Goal: Information Seeking & Learning: Learn about a topic

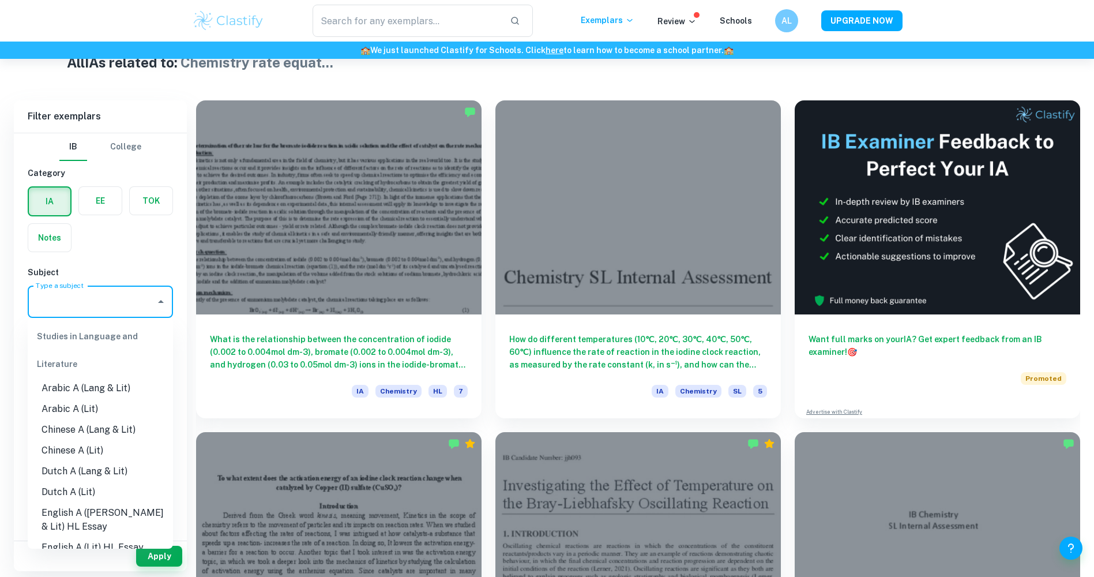
click at [87, 302] on input "Type a subject" at bounding box center [92, 302] width 118 height 22
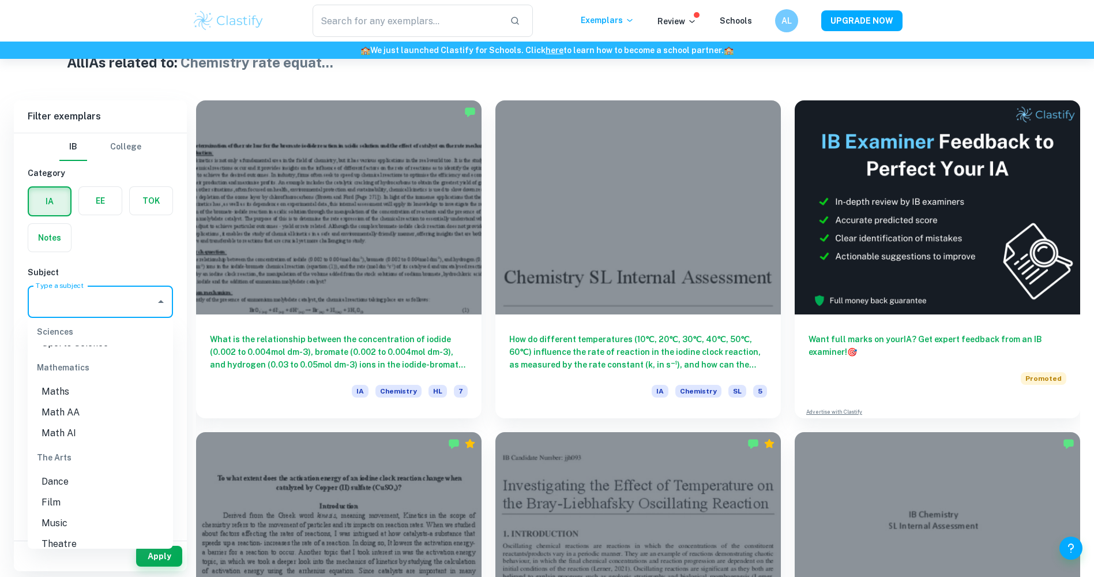
scroll to position [1544, 0]
click at [80, 429] on li "Math AI" at bounding box center [100, 436] width 145 height 21
click at [51, 368] on input "7" at bounding box center [45, 366] width 23 height 23
checkbox input "true"
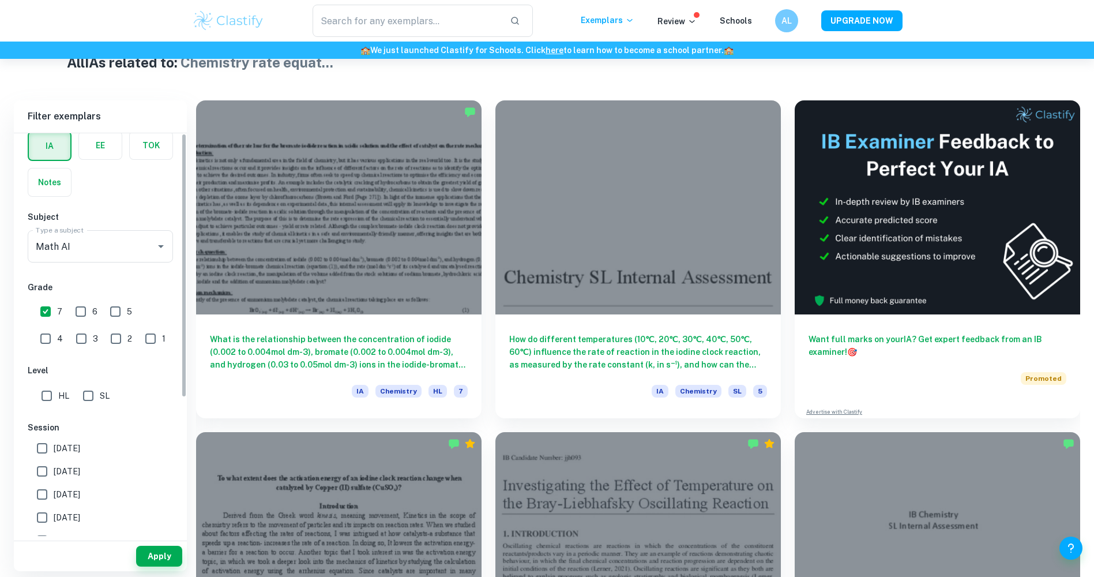
scroll to position [58, 0]
click at [55, 392] on input "HL" at bounding box center [46, 393] width 23 height 23
checkbox input "true"
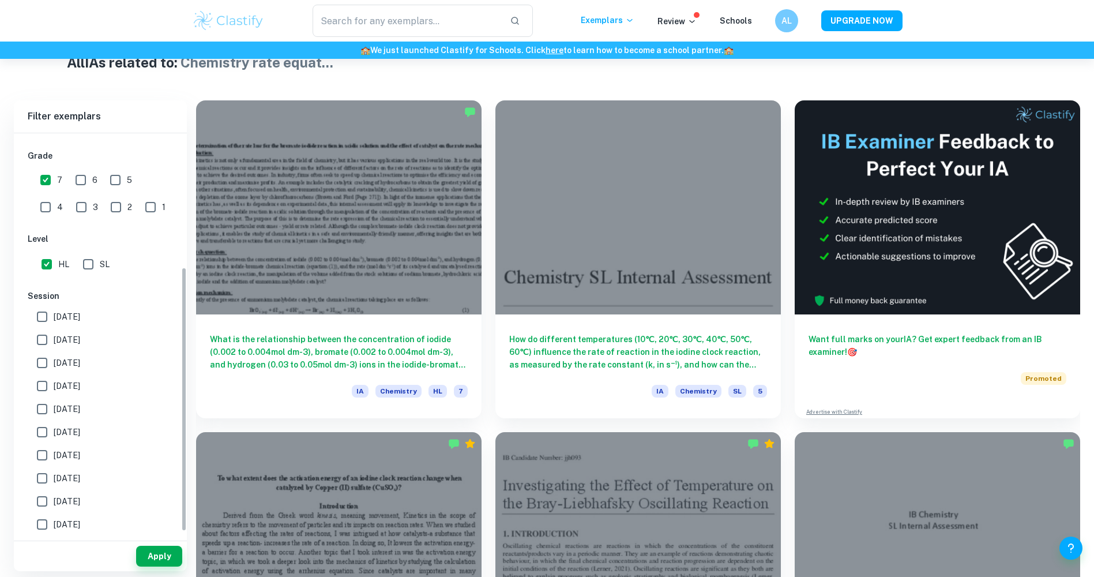
scroll to position [210, 0]
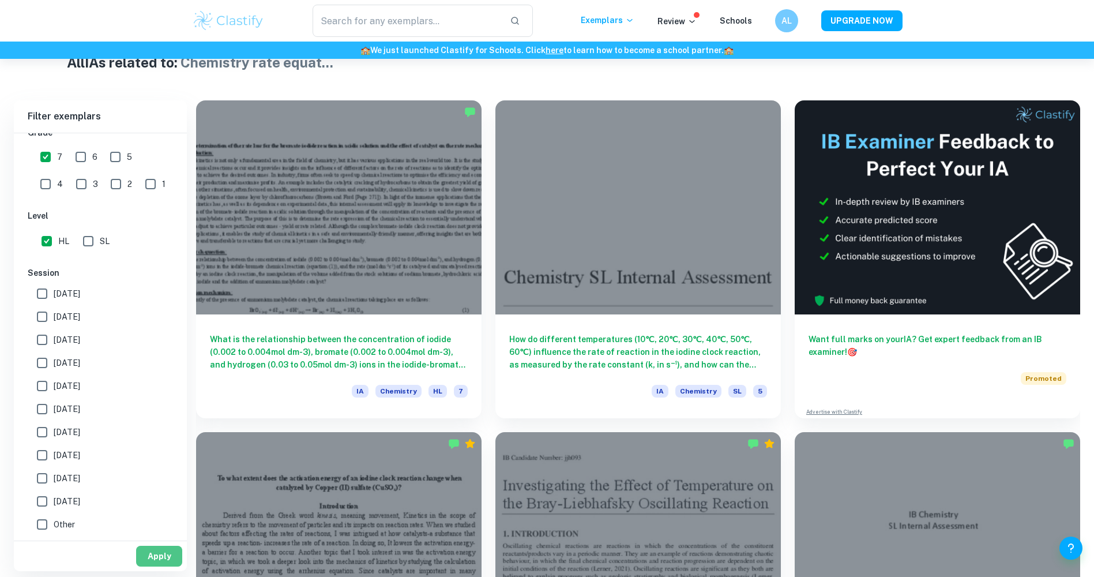
click at [164, 549] on button "Apply" at bounding box center [159, 556] width 46 height 21
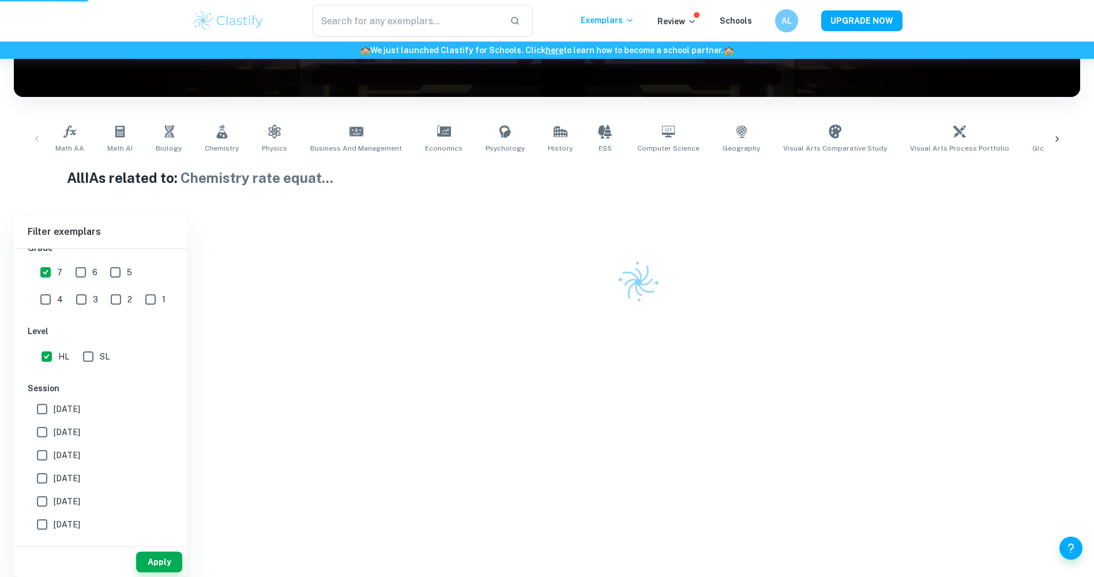
scroll to position [150, 0]
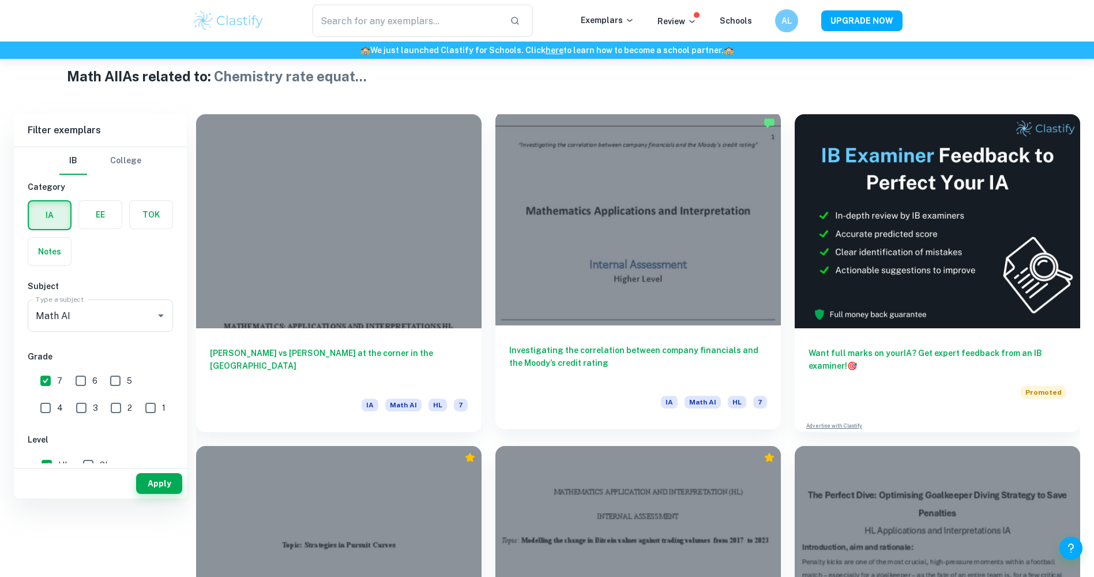
scroll to position [44, 0]
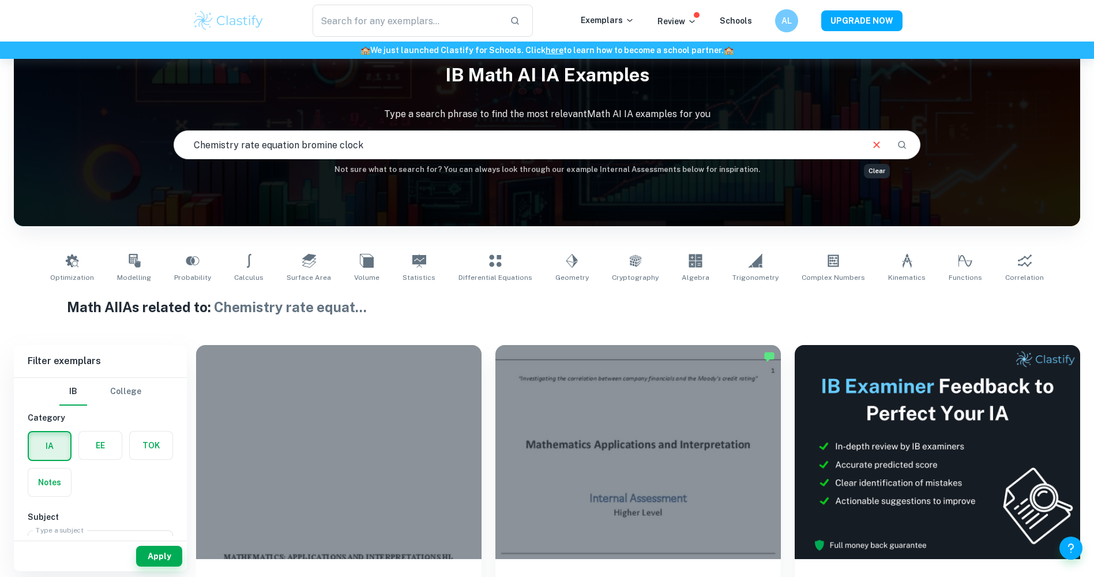
click at [879, 151] on icon "Clear" at bounding box center [877, 144] width 13 height 13
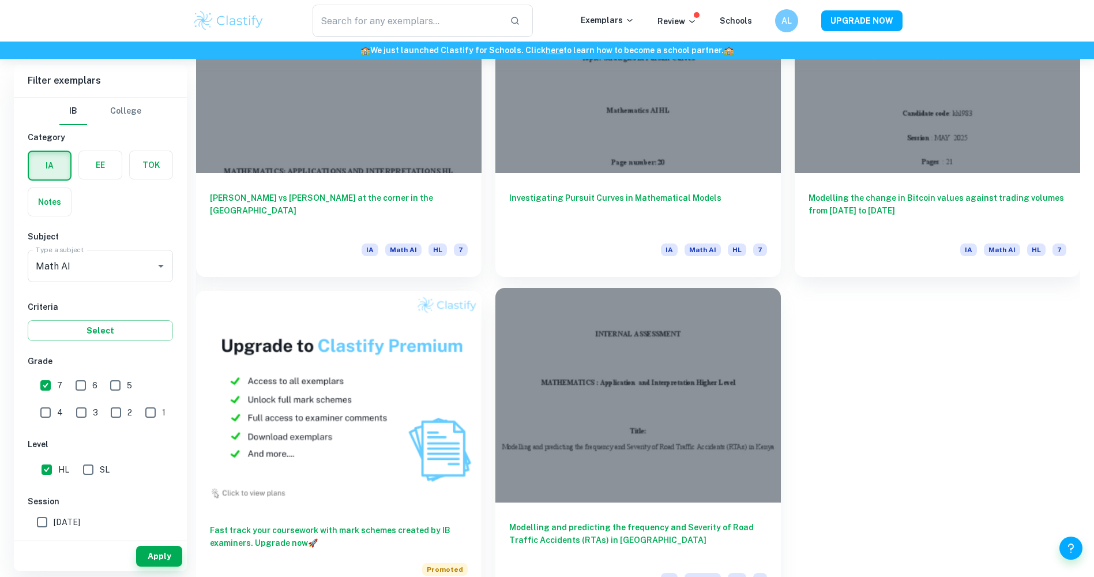
scroll to position [794, 0]
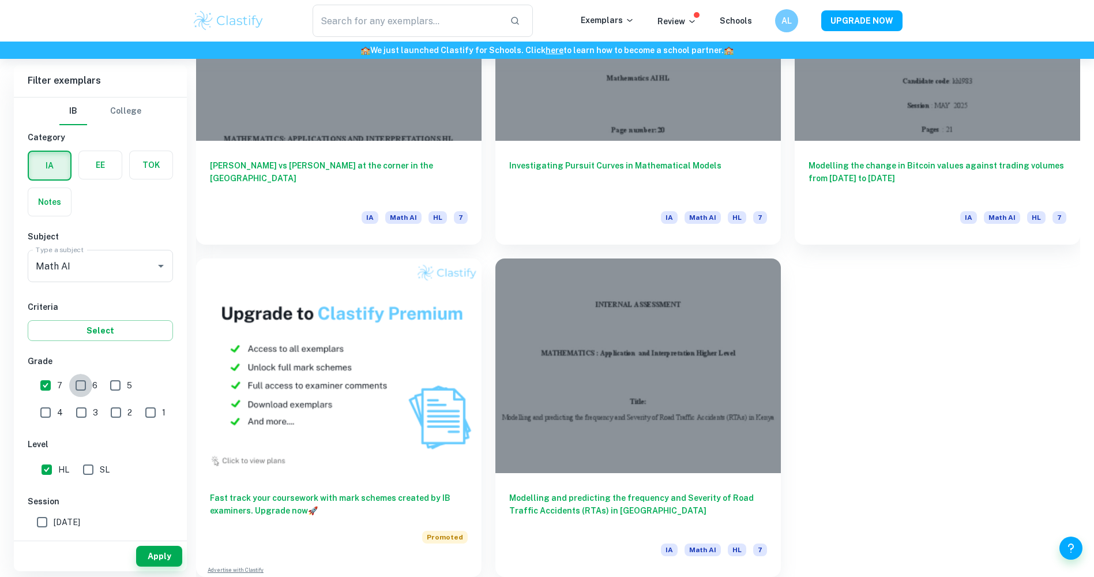
click at [78, 380] on input "6" at bounding box center [80, 385] width 23 height 23
checkbox input "true"
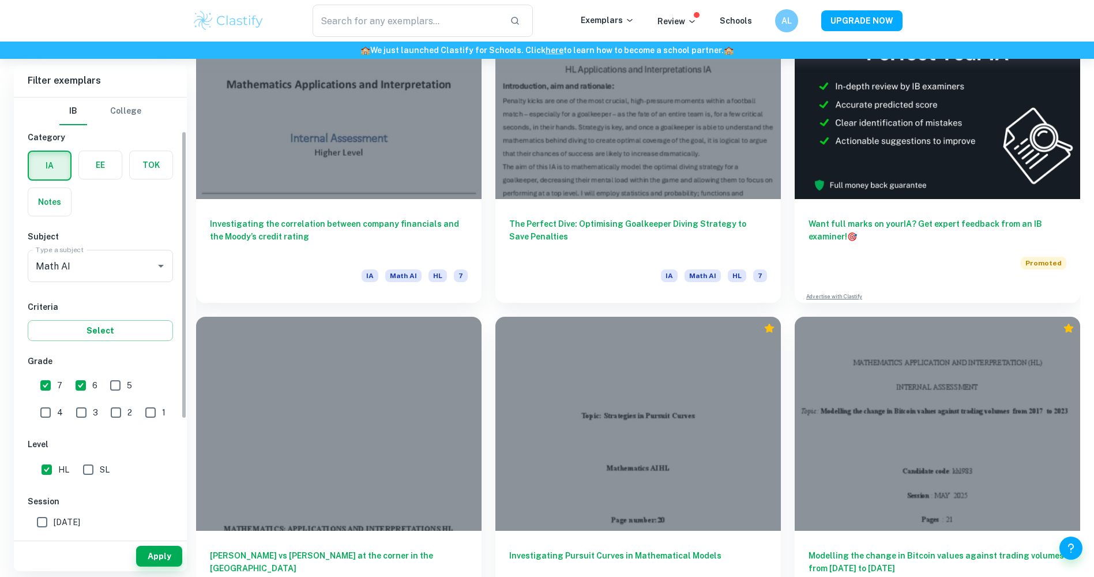
scroll to position [228, 0]
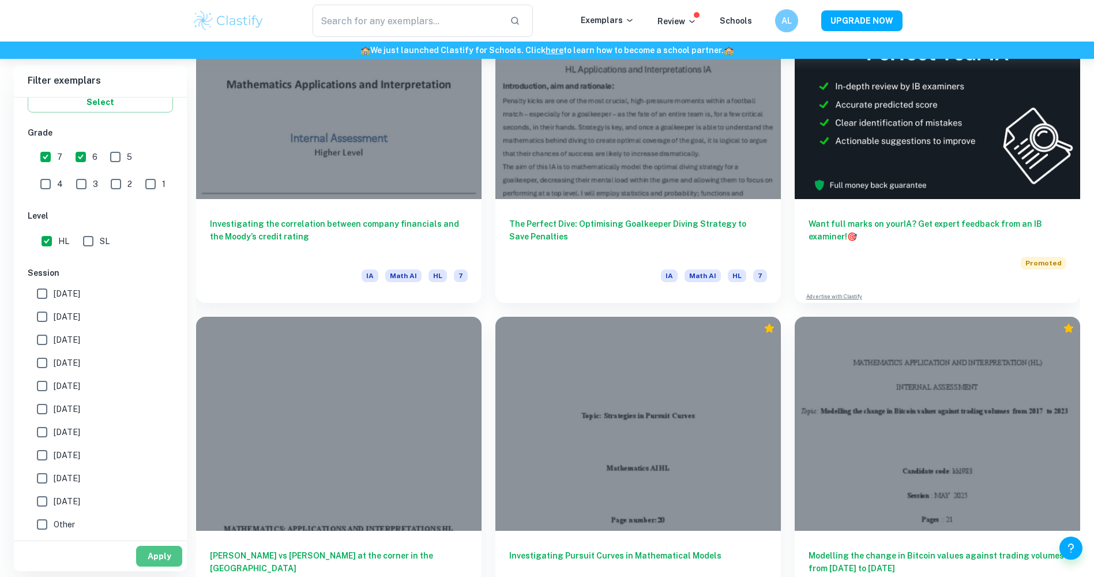
click at [158, 549] on button "Apply" at bounding box center [159, 556] width 46 height 21
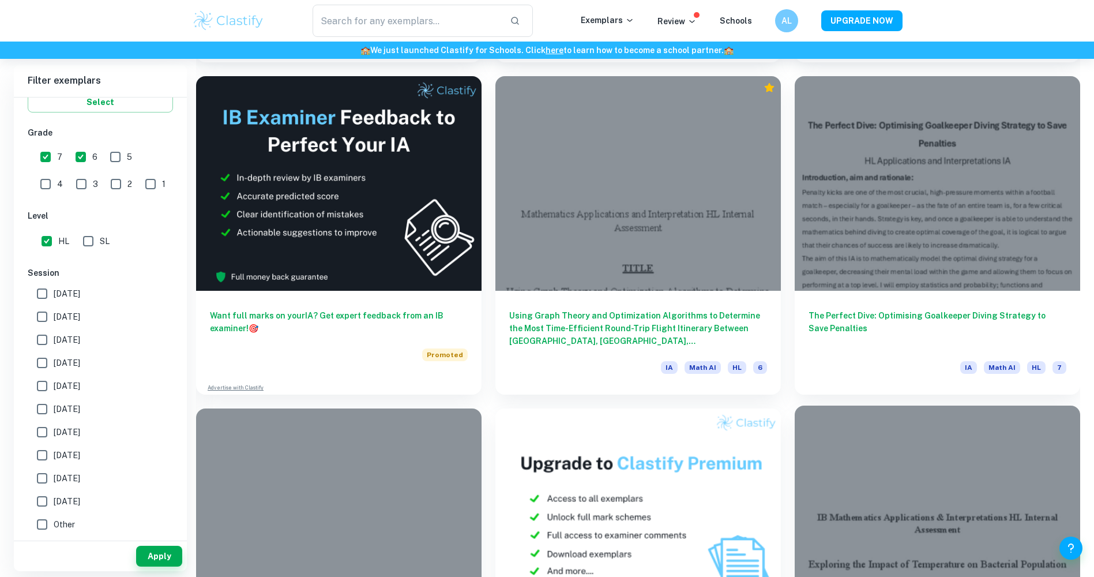
scroll to position [2308, 0]
